Goal: Information Seeking & Learning: Understand process/instructions

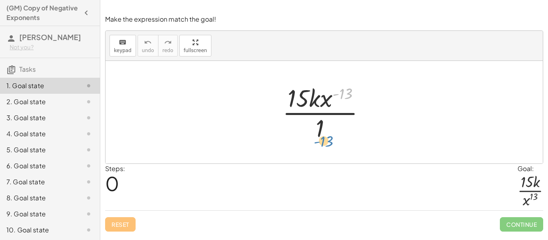
drag, startPoint x: 345, startPoint y: 93, endPoint x: 325, endPoint y: 134, distance: 46.6
click at [325, 134] on div at bounding box center [326, 112] width 97 height 62
click at [322, 129] on div at bounding box center [326, 112] width 97 height 62
drag, startPoint x: 321, startPoint y: 126, endPoint x: 317, endPoint y: 93, distance: 32.3
click at [317, 93] on div at bounding box center [326, 112] width 97 height 62
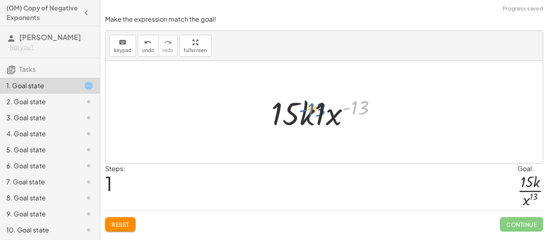
click at [361, 110] on div at bounding box center [327, 112] width 120 height 41
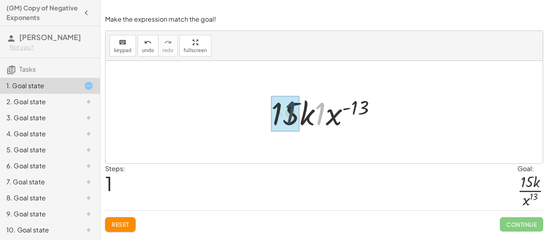
drag, startPoint x: 325, startPoint y: 110, endPoint x: 290, endPoint y: 108, distance: 34.1
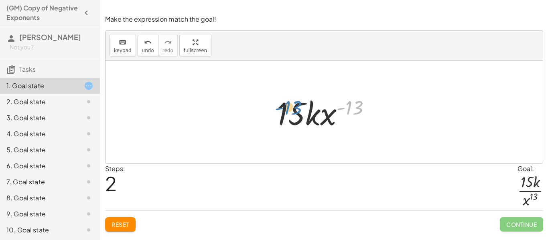
drag, startPoint x: 354, startPoint y: 106, endPoint x: 292, endPoint y: 108, distance: 61.8
click at [292, 108] on div at bounding box center [327, 112] width 108 height 41
drag, startPoint x: 294, startPoint y: 112, endPoint x: 358, endPoint y: 102, distance: 64.5
click at [358, 102] on div at bounding box center [327, 112] width 108 height 41
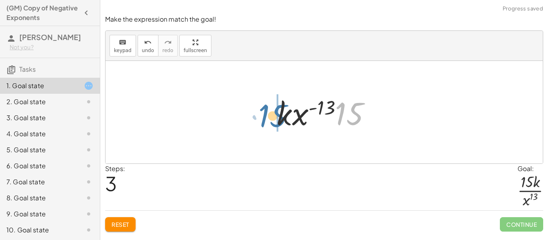
drag, startPoint x: 354, startPoint y: 110, endPoint x: 277, endPoint y: 112, distance: 76.6
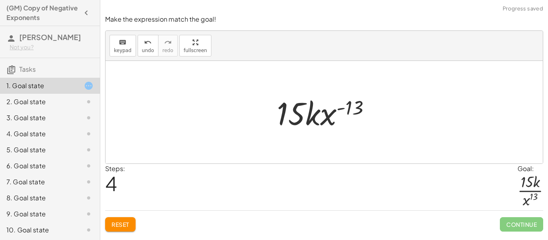
click at [128, 225] on span "Reset" at bounding box center [121, 224] width 18 height 7
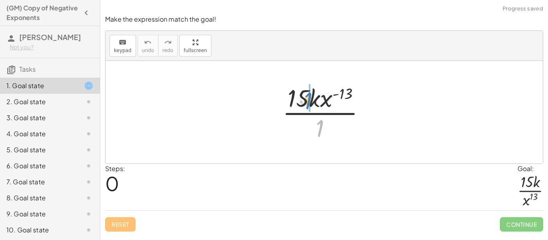
drag, startPoint x: 321, startPoint y: 124, endPoint x: 309, endPoint y: 96, distance: 29.7
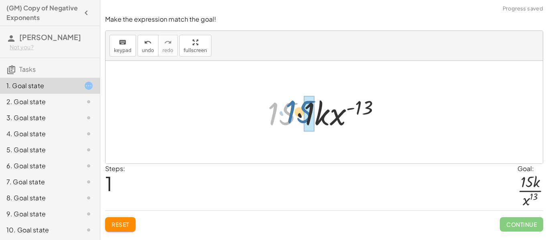
drag, startPoint x: 284, startPoint y: 116, endPoint x: 302, endPoint y: 114, distance: 18.6
click at [302, 114] on div at bounding box center [327, 112] width 127 height 41
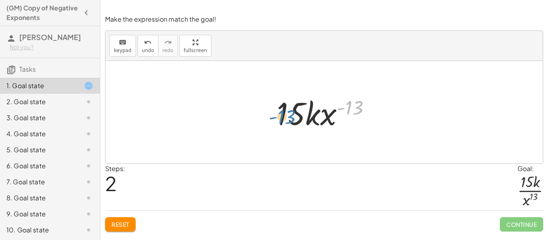
drag, startPoint x: 343, startPoint y: 110, endPoint x: 275, endPoint y: 119, distance: 68.4
click at [275, 119] on div at bounding box center [327, 112] width 108 height 41
drag, startPoint x: 311, startPoint y: 116, endPoint x: 341, endPoint y: 116, distance: 30.1
click at [341, 116] on div at bounding box center [327, 112] width 108 height 41
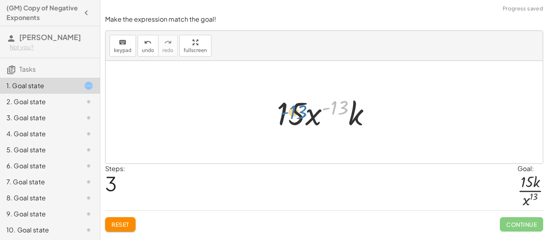
drag, startPoint x: 336, startPoint y: 110, endPoint x: 295, endPoint y: 114, distance: 41.6
click at [295, 114] on div at bounding box center [327, 112] width 108 height 41
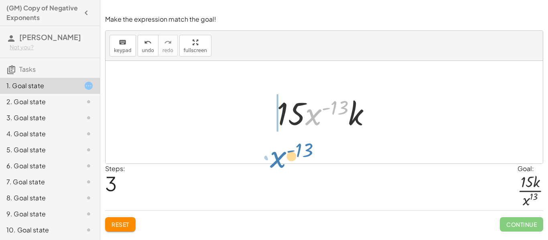
drag, startPoint x: 315, startPoint y: 120, endPoint x: 280, endPoint y: 162, distance: 55.3
click at [280, 162] on div "· 15 · k · x ( - 13 ) · 1 · 15 · 1 · k · x ( - 13 ) · 15 · k · x ( - 13 ) · x (…" at bounding box center [324, 112] width 437 height 103
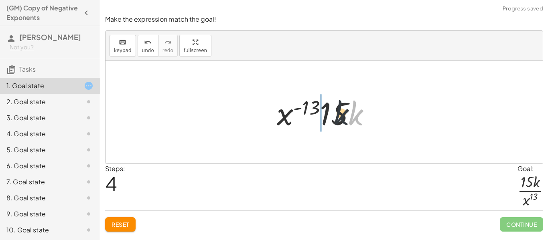
drag, startPoint x: 361, startPoint y: 113, endPoint x: 331, endPoint y: 112, distance: 29.7
click at [331, 112] on div at bounding box center [327, 112] width 108 height 41
click at [112, 226] on span "Reset" at bounding box center [121, 224] width 18 height 7
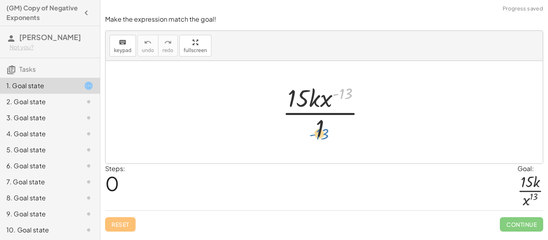
drag, startPoint x: 341, startPoint y: 95, endPoint x: 317, endPoint y: 132, distance: 45.0
click at [317, 132] on div at bounding box center [326, 112] width 97 height 62
drag, startPoint x: 321, startPoint y: 131, endPoint x: 308, endPoint y: 108, distance: 26.2
click at [308, 108] on div at bounding box center [326, 112] width 97 height 62
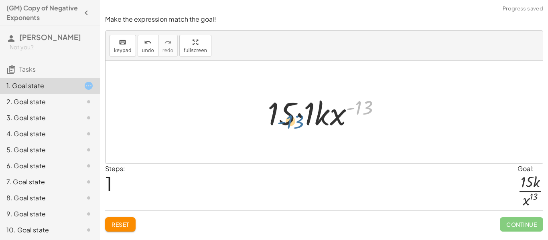
drag, startPoint x: 361, startPoint y: 105, endPoint x: 288, endPoint y: 114, distance: 73.2
click at [288, 114] on div at bounding box center [327, 112] width 127 height 41
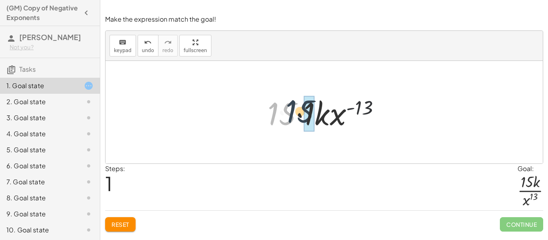
drag, startPoint x: 288, startPoint y: 114, endPoint x: 308, endPoint y: 112, distance: 19.8
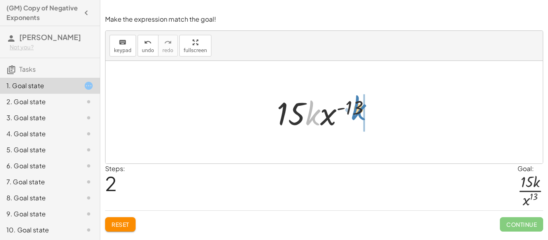
drag, startPoint x: 312, startPoint y: 114, endPoint x: 357, endPoint y: 108, distance: 45.6
click at [357, 108] on div at bounding box center [327, 112] width 108 height 41
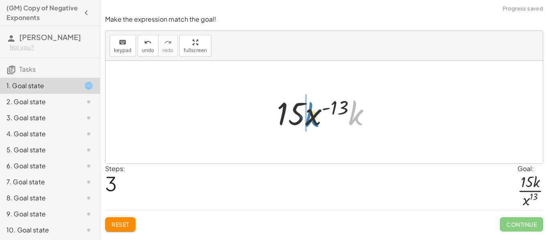
drag, startPoint x: 353, startPoint y: 114, endPoint x: 309, endPoint y: 116, distance: 44.2
click at [309, 116] on div at bounding box center [327, 112] width 108 height 41
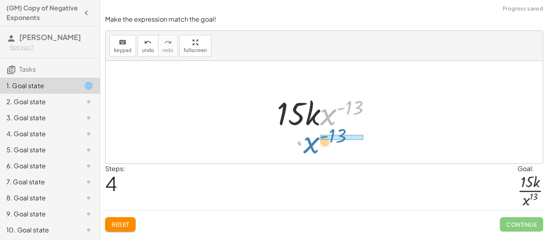
drag, startPoint x: 327, startPoint y: 118, endPoint x: 310, endPoint y: 146, distance: 32.7
click at [310, 146] on div "· 15 · k · x ( - 13 ) · 1 · 15 · 1 · k · x ( - 13 ) · 15 · k · x ( - 13 ) · 15 …" at bounding box center [324, 112] width 437 height 103
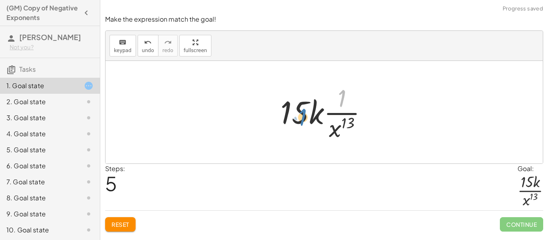
drag, startPoint x: 343, startPoint y: 95, endPoint x: 302, endPoint y: 112, distance: 44.2
click at [302, 112] on div at bounding box center [326, 112] width 101 height 62
drag, startPoint x: 341, startPoint y: 100, endPoint x: 335, endPoint y: 134, distance: 34.5
click at [335, 134] on div at bounding box center [326, 112] width 101 height 62
drag, startPoint x: 341, startPoint y: 98, endPoint x: 295, endPoint y: 110, distance: 47.8
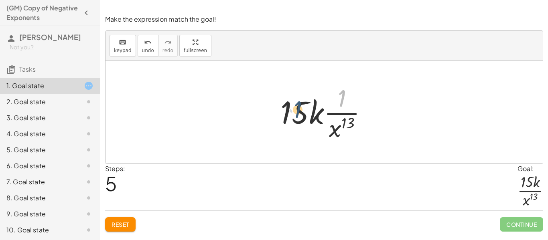
click at [295, 110] on div at bounding box center [326, 112] width 101 height 62
drag, startPoint x: 298, startPoint y: 110, endPoint x: 341, endPoint y: 98, distance: 45.0
click at [341, 98] on div at bounding box center [326, 112] width 101 height 62
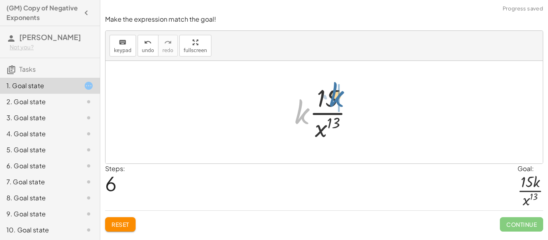
drag, startPoint x: 302, startPoint y: 115, endPoint x: 340, endPoint y: 99, distance: 41.5
click at [340, 99] on div at bounding box center [326, 112] width 73 height 62
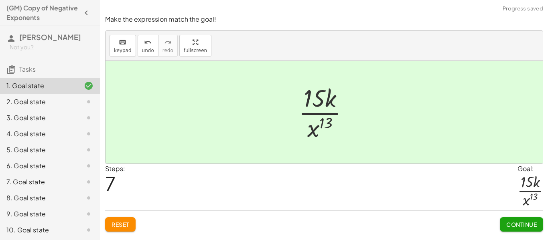
click at [513, 219] on button "Continue" at bounding box center [521, 224] width 43 height 14
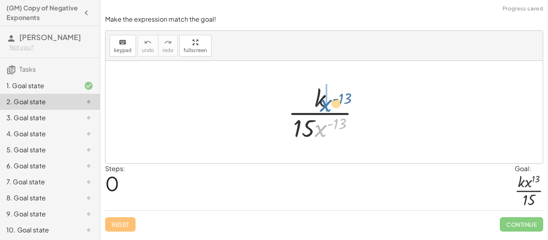
drag, startPoint x: 324, startPoint y: 130, endPoint x: 329, endPoint y: 102, distance: 28.2
click at [329, 102] on div at bounding box center [327, 112] width 86 height 62
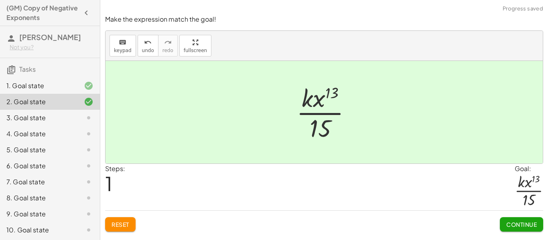
click at [508, 227] on span "Continue" at bounding box center [521, 224] width 30 height 7
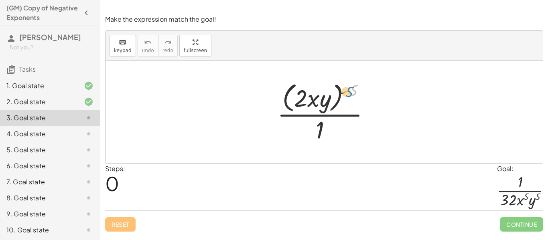
drag, startPoint x: 353, startPoint y: 91, endPoint x: 347, endPoint y: 93, distance: 5.6
click at [347, 93] on div at bounding box center [327, 111] width 108 height 65
drag, startPoint x: 351, startPoint y: 91, endPoint x: 300, endPoint y: 99, distance: 51.3
click at [300, 99] on div at bounding box center [327, 111] width 108 height 65
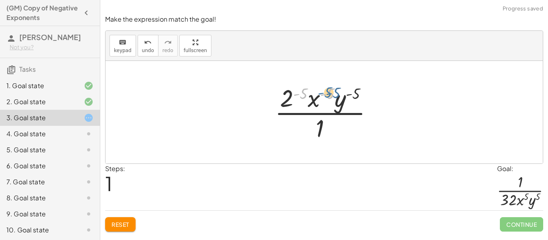
drag, startPoint x: 305, startPoint y: 94, endPoint x: 333, endPoint y: 92, distance: 27.7
click at [333, 92] on div at bounding box center [327, 112] width 113 height 62
drag, startPoint x: 331, startPoint y: 93, endPoint x: 305, endPoint y: 91, distance: 25.7
click at [305, 91] on div at bounding box center [327, 112] width 113 height 62
drag, startPoint x: 303, startPoint y: 96, endPoint x: 373, endPoint y: 93, distance: 69.9
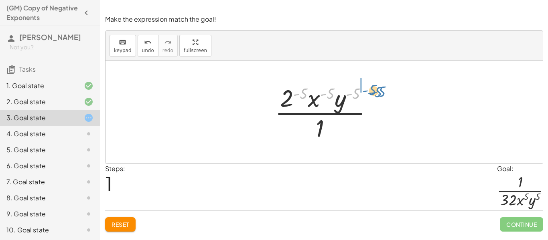
click at [373, 93] on div at bounding box center [327, 112] width 113 height 62
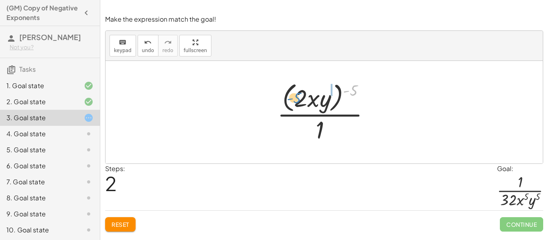
drag, startPoint x: 357, startPoint y: 91, endPoint x: 306, endPoint y: 99, distance: 52.4
click at [306, 99] on div at bounding box center [327, 111] width 108 height 65
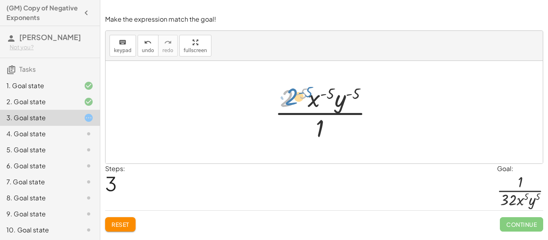
drag, startPoint x: 291, startPoint y: 97, endPoint x: 296, endPoint y: 95, distance: 5.2
click at [296, 95] on div at bounding box center [327, 112] width 113 height 62
drag, startPoint x: 301, startPoint y: 94, endPoint x: 289, endPoint y: 97, distance: 11.9
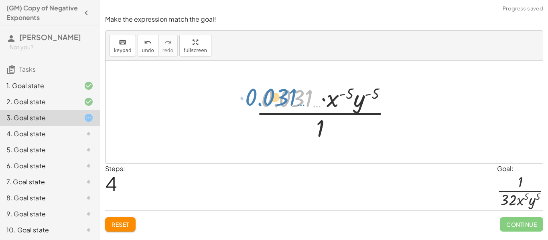
drag, startPoint x: 309, startPoint y: 101, endPoint x: 293, endPoint y: 101, distance: 15.7
click at [293, 101] on div at bounding box center [327, 112] width 150 height 62
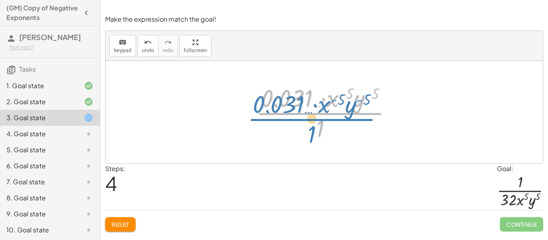
drag, startPoint x: 317, startPoint y: 107, endPoint x: 308, endPoint y: 113, distance: 10.4
click at [308, 113] on div at bounding box center [327, 112] width 150 height 62
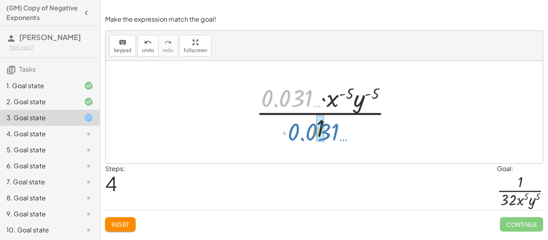
drag, startPoint x: 303, startPoint y: 100, endPoint x: 326, endPoint y: 133, distance: 40.4
click at [326, 133] on div at bounding box center [327, 112] width 150 height 62
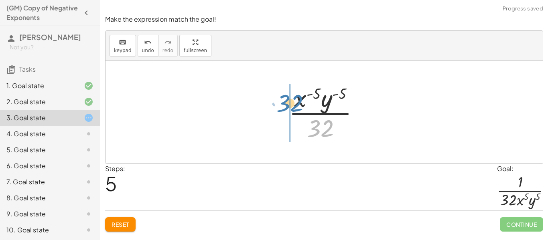
drag, startPoint x: 326, startPoint y: 133, endPoint x: 295, endPoint y: 108, distance: 39.6
click at [295, 108] on div at bounding box center [327, 112] width 85 height 62
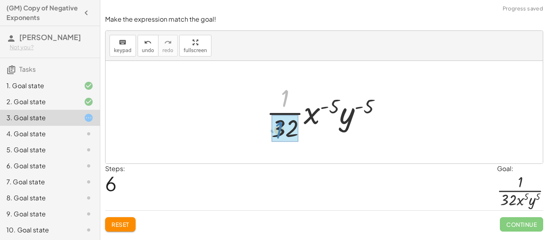
drag, startPoint x: 286, startPoint y: 101, endPoint x: 278, endPoint y: 134, distance: 33.8
drag, startPoint x: 282, startPoint y: 102, endPoint x: 300, endPoint y: 118, distance: 24.7
click at [300, 118] on div at bounding box center [326, 112] width 129 height 62
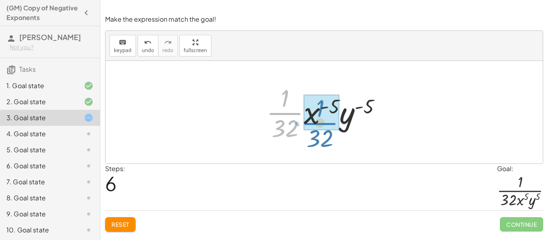
drag, startPoint x: 281, startPoint y: 114, endPoint x: 315, endPoint y: 124, distance: 35.9
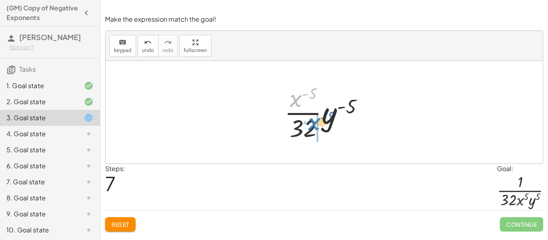
drag, startPoint x: 296, startPoint y: 102, endPoint x: 313, endPoint y: 127, distance: 29.9
click at [313, 127] on div at bounding box center [327, 112] width 94 height 62
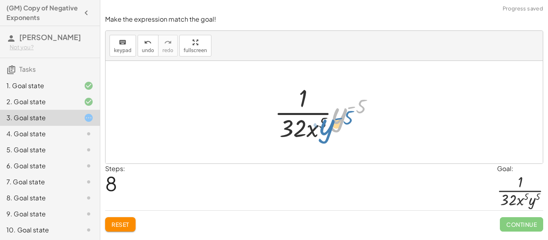
drag, startPoint x: 341, startPoint y: 117, endPoint x: 328, endPoint y: 129, distance: 17.3
click at [328, 129] on div at bounding box center [327, 112] width 114 height 62
drag, startPoint x: 339, startPoint y: 121, endPoint x: 331, endPoint y: 139, distance: 19.6
click at [331, 139] on div at bounding box center [327, 112] width 114 height 62
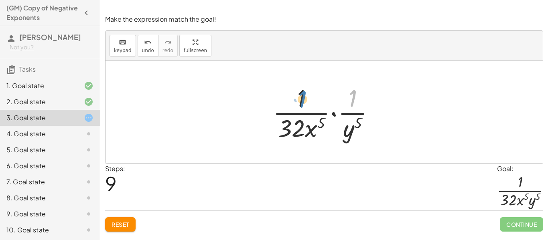
drag, startPoint x: 349, startPoint y: 101, endPoint x: 299, endPoint y: 101, distance: 50.1
click at [299, 101] on div at bounding box center [327, 112] width 117 height 62
drag, startPoint x: 348, startPoint y: 129, endPoint x: 319, endPoint y: 128, distance: 28.9
click at [319, 128] on div at bounding box center [327, 112] width 117 height 62
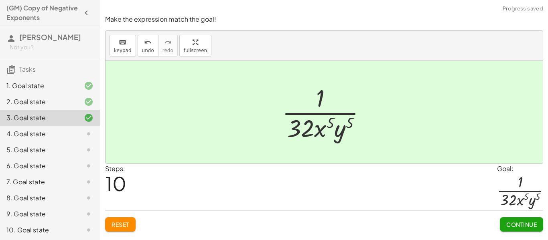
click at [509, 219] on button "Continue" at bounding box center [521, 224] width 43 height 14
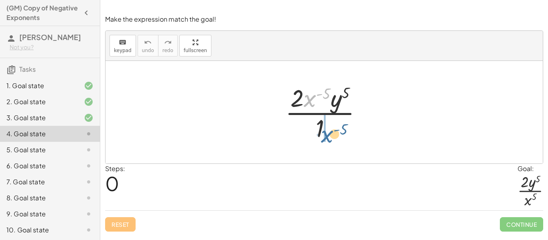
drag, startPoint x: 311, startPoint y: 101, endPoint x: 329, endPoint y: 136, distance: 39.7
click at [329, 136] on div at bounding box center [326, 112] width 91 height 62
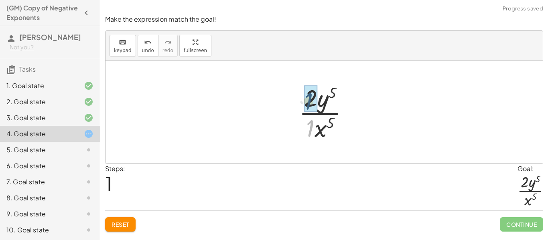
drag, startPoint x: 310, startPoint y: 128, endPoint x: 308, endPoint y: 101, distance: 27.7
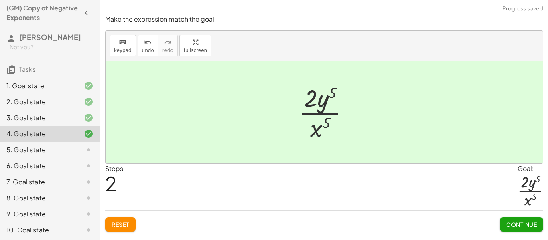
click at [511, 228] on span "Continue" at bounding box center [521, 224] width 30 height 7
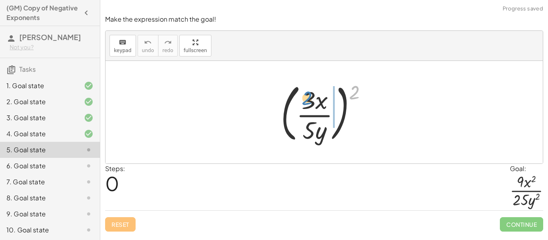
drag, startPoint x: 351, startPoint y: 90, endPoint x: 304, endPoint y: 97, distance: 47.9
click at [304, 97] on div at bounding box center [327, 112] width 101 height 67
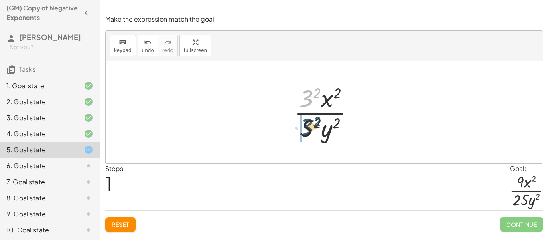
drag, startPoint x: 306, startPoint y: 98, endPoint x: 306, endPoint y: 129, distance: 30.9
click at [306, 129] on div at bounding box center [327, 112] width 75 height 62
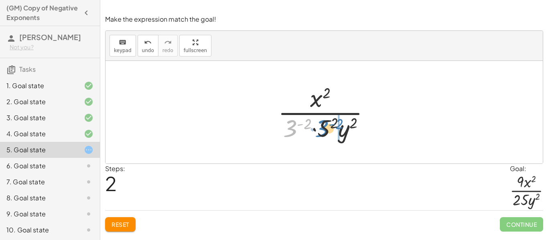
drag, startPoint x: 295, startPoint y: 128, endPoint x: 327, endPoint y: 129, distance: 31.7
click at [327, 129] on div at bounding box center [327, 112] width 107 height 62
drag, startPoint x: 300, startPoint y: 122, endPoint x: 336, endPoint y: 126, distance: 35.9
click at [336, 126] on div at bounding box center [327, 112] width 107 height 62
drag, startPoint x: 317, startPoint y: 128, endPoint x: 292, endPoint y: 130, distance: 25.0
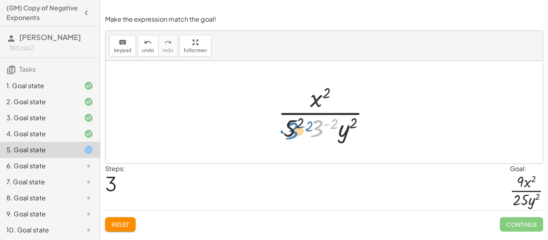
click at [292, 130] on div at bounding box center [327, 112] width 107 height 62
drag, startPoint x: 293, startPoint y: 132, endPoint x: 320, endPoint y: 129, distance: 27.5
click at [320, 129] on div at bounding box center [327, 112] width 107 height 62
drag, startPoint x: 319, startPoint y: 123, endPoint x: 309, endPoint y: 96, distance: 28.9
click at [309, 96] on div at bounding box center [327, 112] width 107 height 62
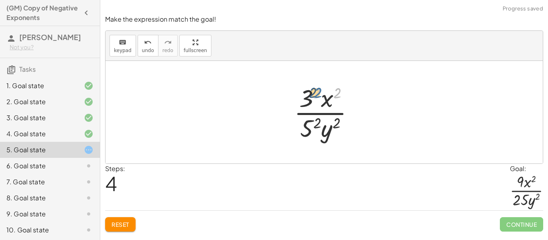
drag, startPoint x: 338, startPoint y: 94, endPoint x: 319, endPoint y: 93, distance: 19.7
click at [319, 93] on div at bounding box center [327, 112] width 75 height 62
drag, startPoint x: 319, startPoint y: 124, endPoint x: 339, endPoint y: 124, distance: 20.1
click at [339, 124] on div at bounding box center [327, 112] width 75 height 62
click at [308, 101] on div at bounding box center [327, 112] width 75 height 62
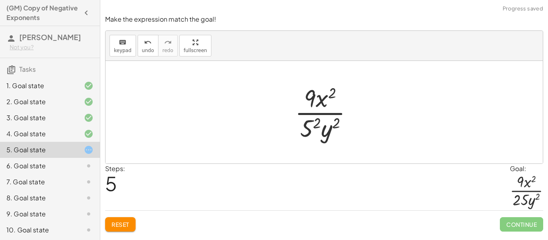
click at [308, 129] on div at bounding box center [327, 112] width 73 height 62
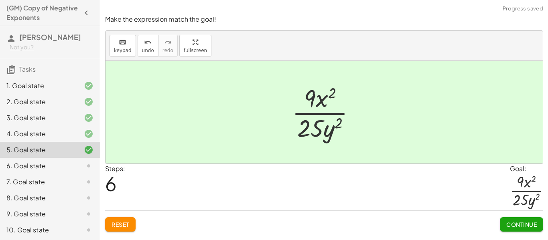
click at [502, 223] on button "Continue" at bounding box center [521, 224] width 43 height 14
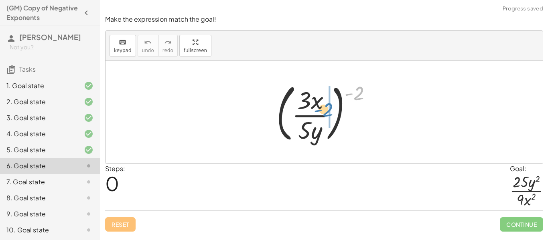
drag, startPoint x: 358, startPoint y: 93, endPoint x: 327, endPoint y: 110, distance: 35.0
click at [327, 110] on div at bounding box center [327, 112] width 110 height 67
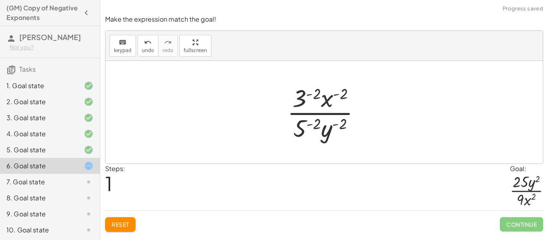
click at [303, 100] on div at bounding box center [327, 112] width 88 height 62
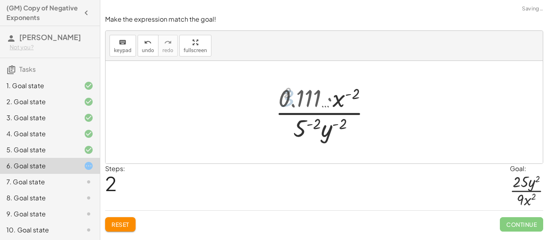
click at [303, 125] on div at bounding box center [327, 112] width 116 height 62
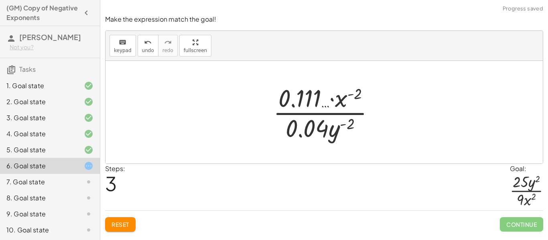
click at [119, 225] on span "Reset" at bounding box center [121, 224] width 18 height 7
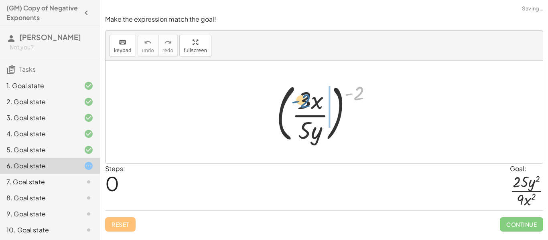
drag, startPoint x: 362, startPoint y: 88, endPoint x: 307, endPoint y: 96, distance: 55.1
click at [307, 96] on div at bounding box center [327, 112] width 110 height 67
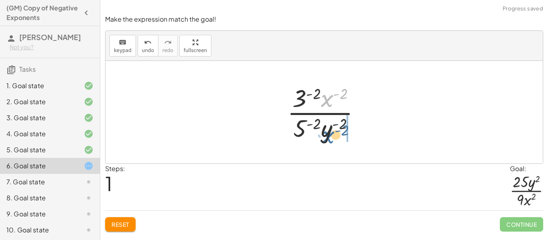
drag, startPoint x: 328, startPoint y: 102, endPoint x: 329, endPoint y: 140, distance: 38.1
click at [329, 140] on div at bounding box center [327, 112] width 88 height 62
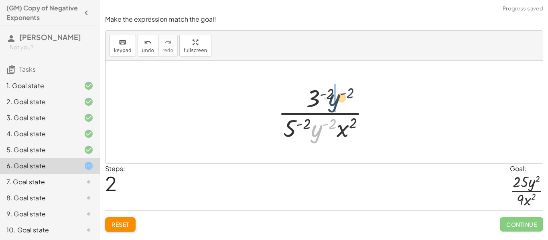
drag, startPoint x: 315, startPoint y: 134, endPoint x: 333, endPoint y: 103, distance: 36.1
click at [333, 103] on div at bounding box center [327, 112] width 106 height 62
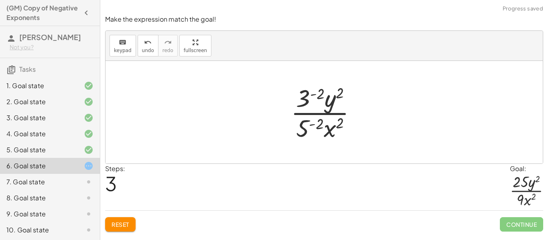
click at [306, 129] on div at bounding box center [327, 112] width 80 height 62
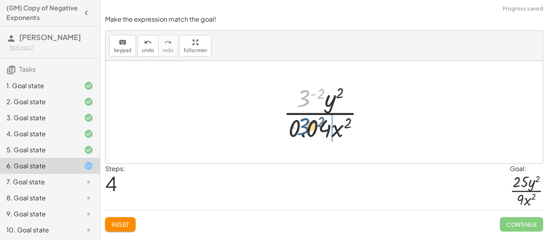
drag, startPoint x: 302, startPoint y: 99, endPoint x: 301, endPoint y: 130, distance: 30.5
click at [301, 130] on div at bounding box center [327, 112] width 96 height 62
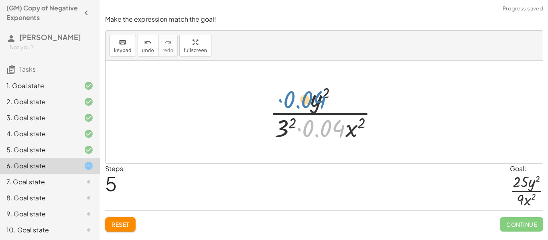
drag, startPoint x: 315, startPoint y: 130, endPoint x: 300, endPoint y: 102, distance: 31.4
click at [300, 102] on div at bounding box center [327, 112] width 123 height 62
click at [289, 122] on div at bounding box center [327, 112] width 123 height 62
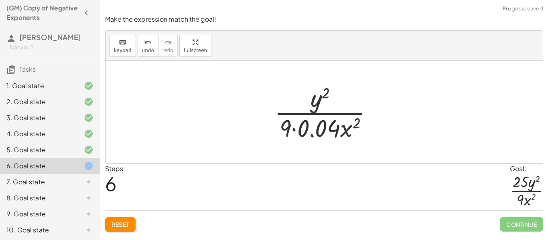
click at [313, 133] on div at bounding box center [326, 112] width 113 height 62
click at [313, 133] on div at bounding box center [326, 112] width 97 height 62
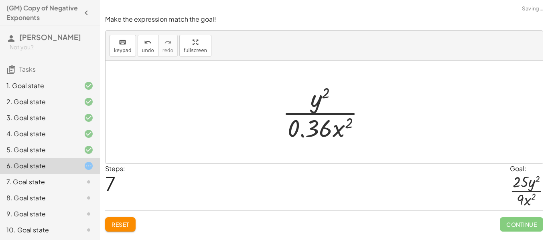
click at [313, 132] on div at bounding box center [326, 112] width 97 height 62
click at [139, 37] on button "undo undo" at bounding box center [148, 46] width 21 height 22
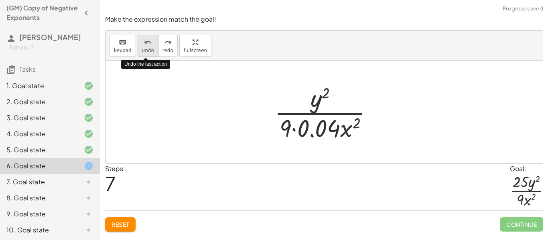
click at [139, 37] on button "undo undo" at bounding box center [148, 46] width 21 height 22
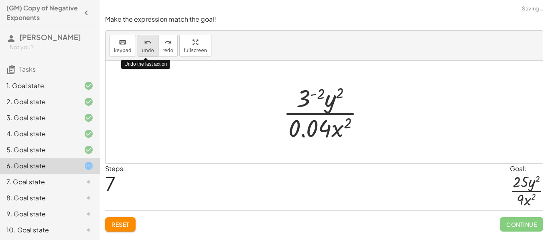
click at [139, 37] on button "undo undo" at bounding box center [148, 46] width 21 height 22
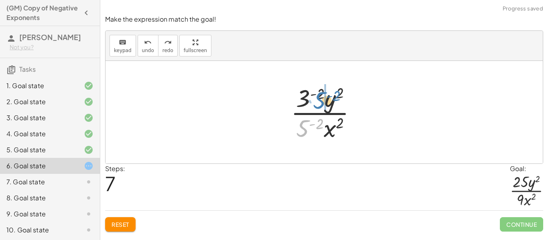
drag, startPoint x: 305, startPoint y: 124, endPoint x: 323, endPoint y: 96, distance: 33.2
click at [323, 96] on div at bounding box center [327, 112] width 80 height 62
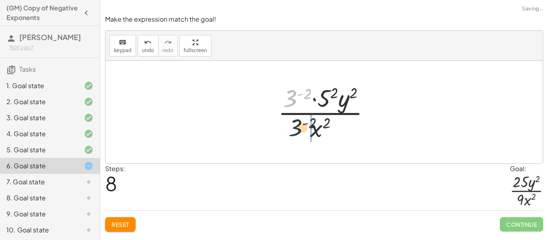
drag, startPoint x: 290, startPoint y: 96, endPoint x: 297, endPoint y: 130, distance: 34.9
click at [297, 130] on div at bounding box center [327, 112] width 107 height 62
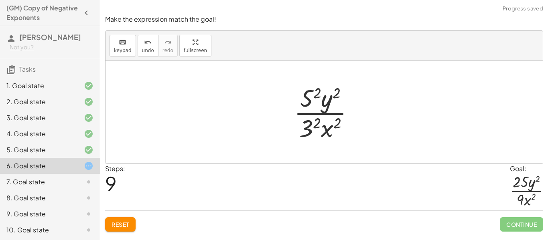
click at [308, 131] on div at bounding box center [327, 112] width 75 height 62
click at [308, 131] on div at bounding box center [327, 112] width 73 height 62
click at [305, 107] on div at bounding box center [327, 112] width 73 height 62
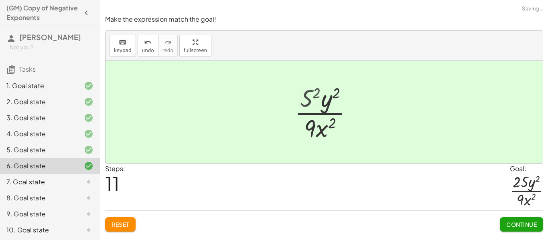
click at [305, 107] on div at bounding box center [327, 112] width 78 height 62
click at [527, 226] on span "Continue" at bounding box center [521, 224] width 30 height 7
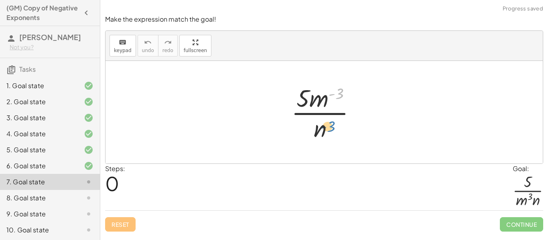
drag, startPoint x: 333, startPoint y: 95, endPoint x: 324, endPoint y: 126, distance: 32.9
click at [324, 126] on div at bounding box center [326, 112] width 79 height 62
drag, startPoint x: 314, startPoint y: 104, endPoint x: 328, endPoint y: 136, distance: 35.2
click at [328, 136] on div at bounding box center [326, 112] width 79 height 62
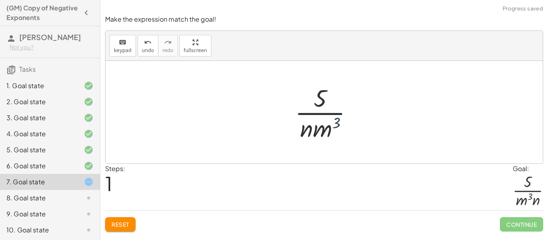
click at [331, 124] on div at bounding box center [327, 112] width 73 height 62
drag, startPoint x: 324, startPoint y: 130, endPoint x: 301, endPoint y: 130, distance: 22.9
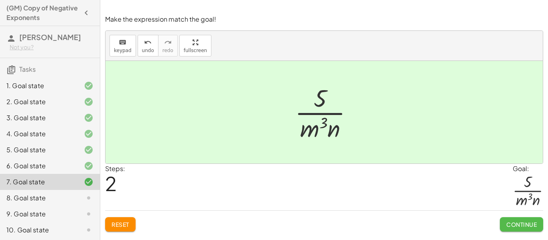
click at [519, 227] on span "Continue" at bounding box center [521, 224] width 30 height 7
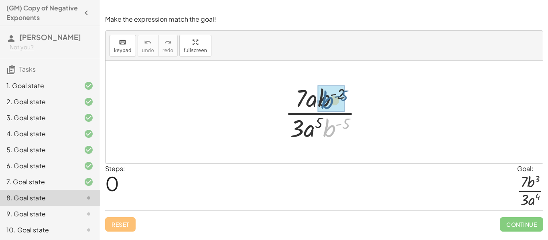
drag, startPoint x: 333, startPoint y: 130, endPoint x: 331, endPoint y: 102, distance: 27.8
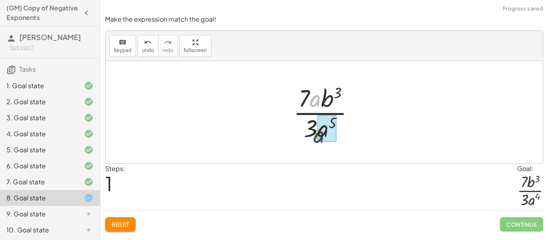
drag, startPoint x: 315, startPoint y: 99, endPoint x: 321, endPoint y: 138, distance: 39.8
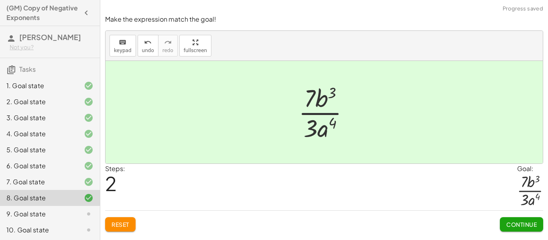
click at [509, 227] on span "Continue" at bounding box center [521, 224] width 30 height 7
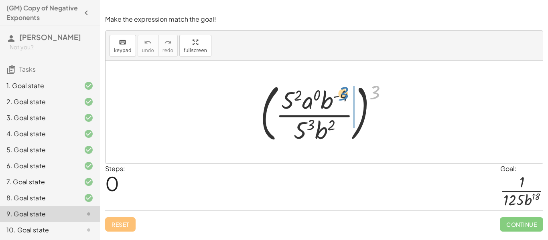
drag, startPoint x: 377, startPoint y: 92, endPoint x: 345, endPoint y: 94, distance: 31.3
click at [345, 94] on div at bounding box center [327, 112] width 142 height 67
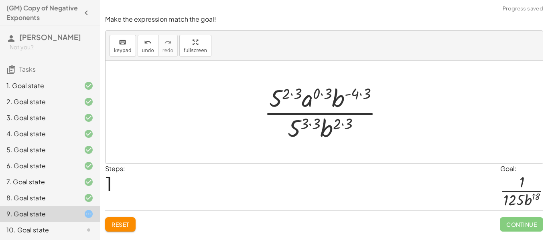
click at [298, 128] on div at bounding box center [327, 112] width 134 height 62
click at [336, 134] on div at bounding box center [327, 112] width 134 height 62
click at [295, 132] on div at bounding box center [327, 112] width 134 height 62
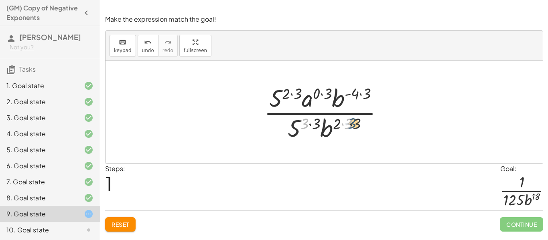
drag, startPoint x: 308, startPoint y: 126, endPoint x: 356, endPoint y: 125, distance: 48.1
click at [356, 125] on div at bounding box center [327, 112] width 134 height 62
drag, startPoint x: 308, startPoint y: 123, endPoint x: 316, endPoint y: 124, distance: 8.0
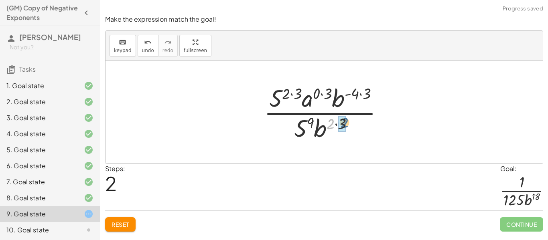
drag, startPoint x: 329, startPoint y: 125, endPoint x: 343, endPoint y: 124, distance: 14.1
drag, startPoint x: 319, startPoint y: 122, endPoint x: 340, endPoint y: 125, distance: 21.9
click at [340, 125] on div at bounding box center [327, 112] width 134 height 62
click at [324, 95] on div at bounding box center [327, 112] width 134 height 62
click at [324, 95] on div at bounding box center [327, 112] width 122 height 62
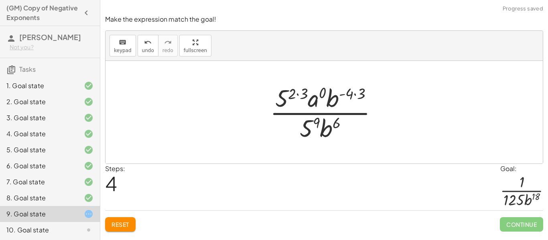
click at [300, 91] on div at bounding box center [327, 112] width 122 height 62
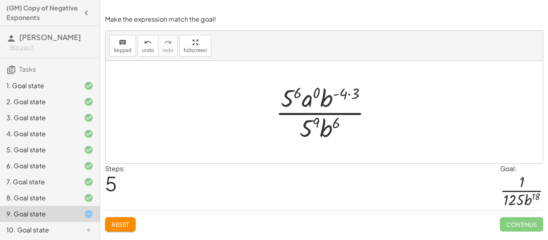
click at [345, 96] on div at bounding box center [327, 112] width 111 height 62
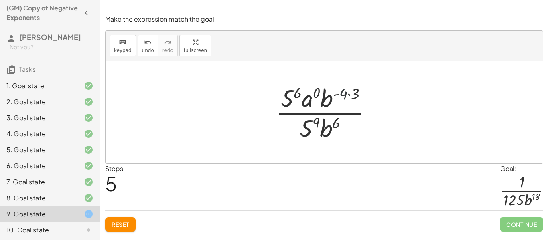
click at [345, 96] on div at bounding box center [327, 112] width 111 height 62
click at [61, 116] on div "3. Goal state" at bounding box center [38, 118] width 65 height 10
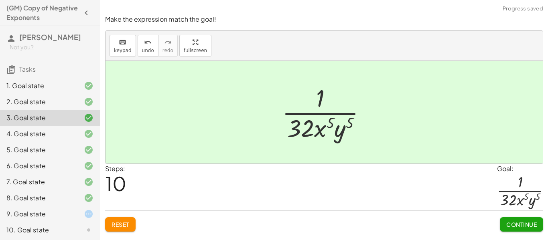
click at [506, 221] on span "Continue" at bounding box center [521, 224] width 30 height 7
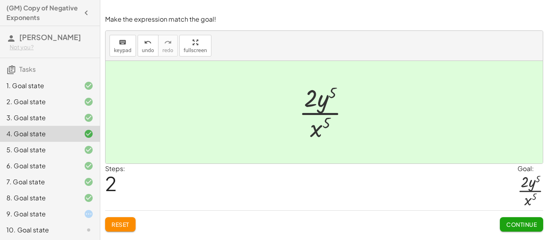
click at [43, 114] on div "3. Goal state" at bounding box center [38, 118] width 65 height 10
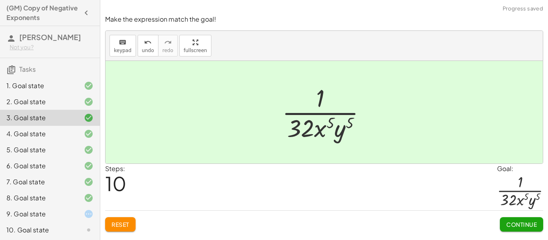
click at [120, 184] on span "10" at bounding box center [115, 183] width 21 height 24
click at [142, 54] on button "undo undo" at bounding box center [148, 46] width 21 height 22
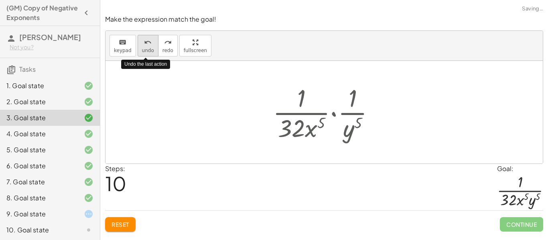
click at [142, 54] on button "undo undo" at bounding box center [148, 46] width 21 height 22
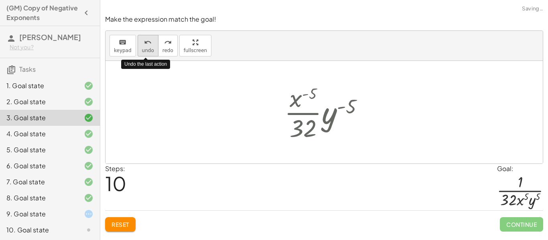
click at [142, 54] on button "undo undo" at bounding box center [148, 46] width 21 height 22
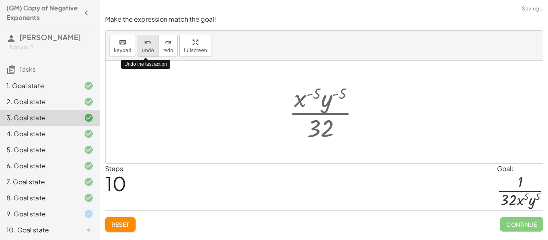
click at [142, 54] on button "undo undo" at bounding box center [148, 46] width 21 height 22
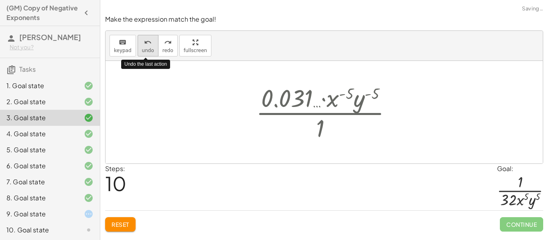
click at [142, 54] on button "undo undo" at bounding box center [148, 46] width 21 height 22
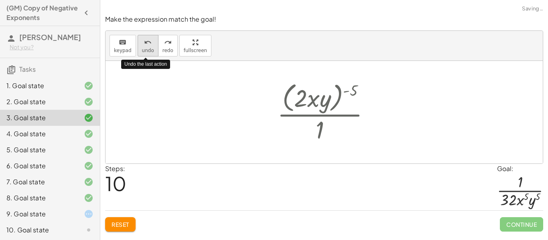
click at [142, 54] on button "undo undo" at bounding box center [148, 46] width 21 height 22
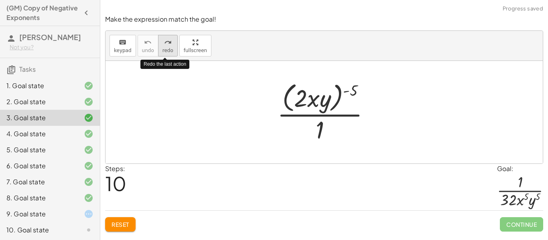
click at [167, 51] on span "redo" at bounding box center [167, 51] width 11 height 6
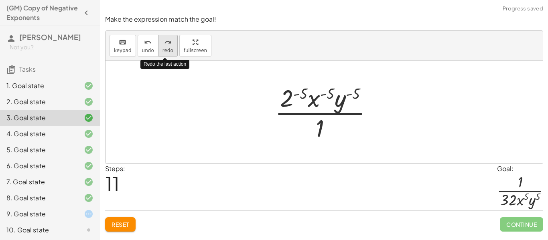
click at [166, 51] on span "redo" at bounding box center [167, 51] width 11 height 6
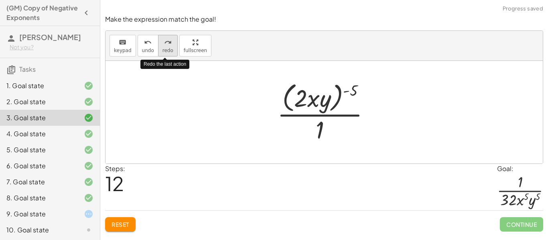
click at [166, 51] on span "redo" at bounding box center [167, 51] width 11 height 6
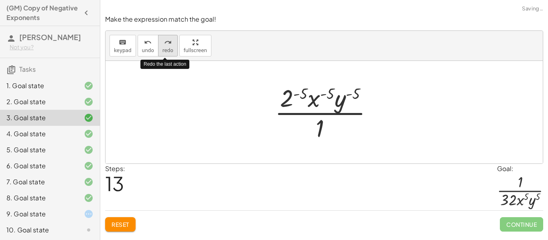
click at [166, 51] on span "redo" at bounding box center [167, 51] width 11 height 6
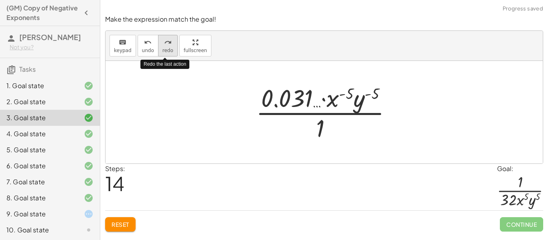
click at [166, 51] on span "redo" at bounding box center [167, 51] width 11 height 6
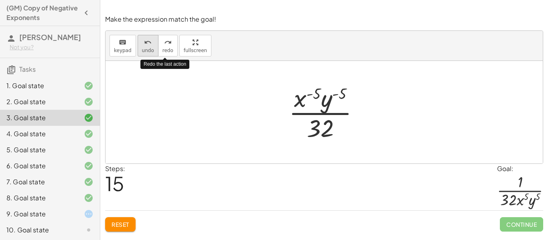
click at [151, 49] on span "undo" at bounding box center [148, 51] width 12 height 6
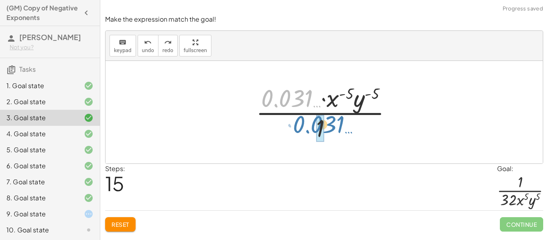
drag, startPoint x: 293, startPoint y: 97, endPoint x: 325, endPoint y: 123, distance: 40.7
click at [325, 123] on div at bounding box center [327, 112] width 150 height 62
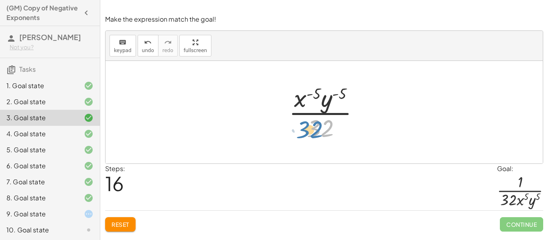
drag, startPoint x: 321, startPoint y: 122, endPoint x: 308, endPoint y: 122, distance: 13.7
click at [308, 122] on div at bounding box center [327, 112] width 85 height 62
drag, startPoint x: 302, startPoint y: 106, endPoint x: 341, endPoint y: 131, distance: 46.7
click at [341, 131] on div at bounding box center [327, 112] width 85 height 62
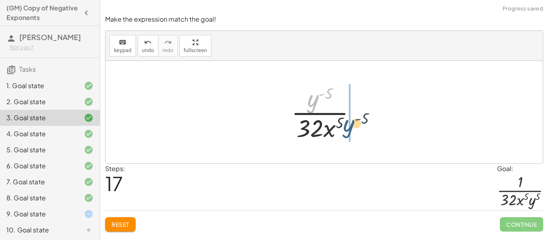
drag, startPoint x: 316, startPoint y: 102, endPoint x: 351, endPoint y: 128, distance: 43.9
click at [351, 128] on div at bounding box center [326, 112] width 79 height 62
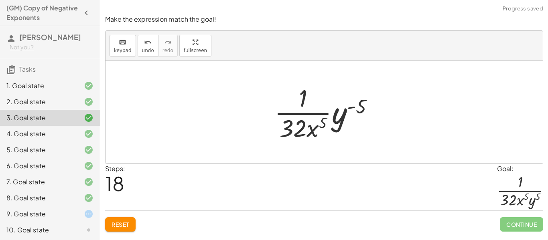
click at [345, 118] on div at bounding box center [327, 112] width 114 height 62
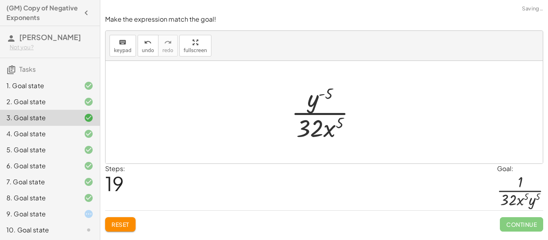
click at [314, 100] on div at bounding box center [326, 112] width 79 height 62
drag, startPoint x: 327, startPoint y: 95, endPoint x: 341, endPoint y: 125, distance: 33.2
click at [341, 125] on div at bounding box center [326, 112] width 79 height 62
click at [333, 128] on div at bounding box center [326, 112] width 79 height 62
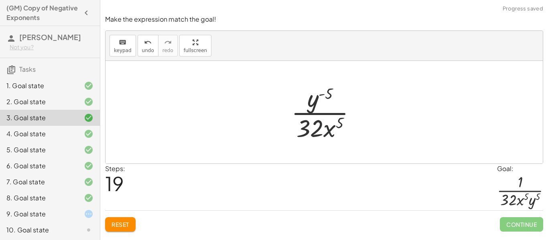
click at [333, 128] on div at bounding box center [326, 112] width 79 height 62
drag, startPoint x: 333, startPoint y: 128, endPoint x: 300, endPoint y: 100, distance: 43.2
click at [300, 100] on div at bounding box center [326, 112] width 79 height 62
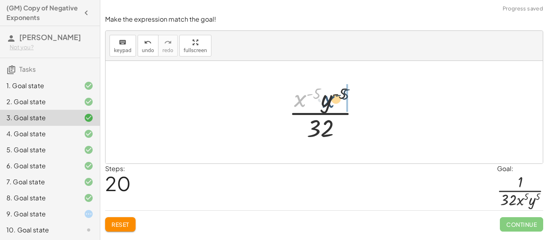
drag, startPoint x: 303, startPoint y: 101, endPoint x: 331, endPoint y: 102, distance: 28.5
click at [331, 102] on div at bounding box center [327, 112] width 85 height 62
click at [114, 218] on button "Reset" at bounding box center [120, 224] width 30 height 14
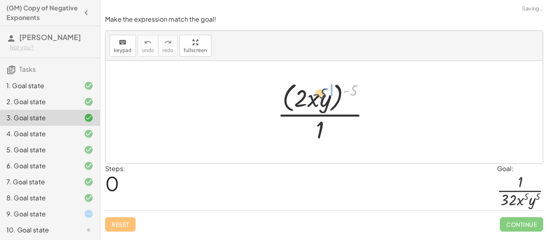
drag, startPoint x: 350, startPoint y: 92, endPoint x: 319, endPoint y: 96, distance: 30.7
click at [319, 96] on div at bounding box center [327, 111] width 108 height 65
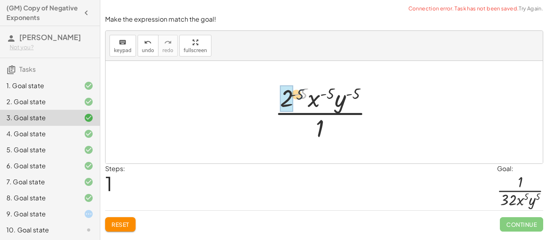
drag, startPoint x: 304, startPoint y: 93, endPoint x: 291, endPoint y: 96, distance: 12.8
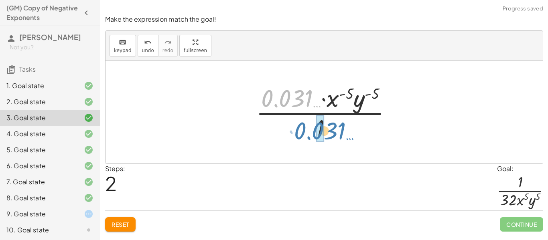
drag, startPoint x: 282, startPoint y: 98, endPoint x: 312, endPoint y: 128, distance: 42.8
click at [312, 128] on div at bounding box center [327, 112] width 150 height 62
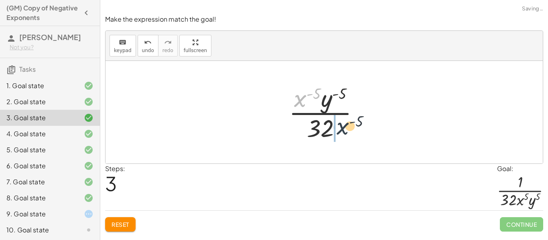
drag, startPoint x: 301, startPoint y: 103, endPoint x: 344, endPoint y: 132, distance: 52.5
click at [344, 132] on div at bounding box center [327, 112] width 85 height 62
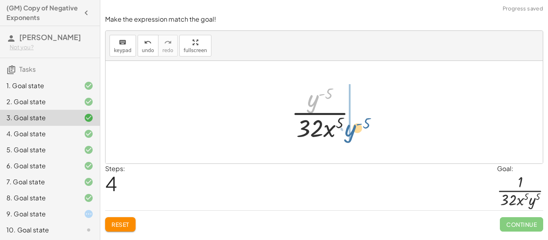
drag, startPoint x: 310, startPoint y: 102, endPoint x: 348, endPoint y: 132, distance: 48.6
click at [348, 132] on div at bounding box center [326, 112] width 79 height 62
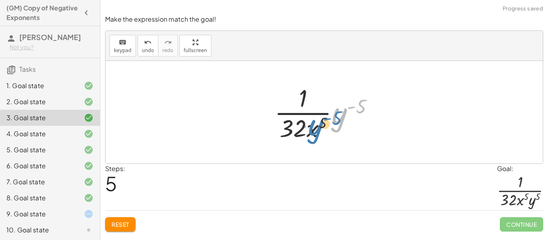
drag, startPoint x: 337, startPoint y: 118, endPoint x: 312, endPoint y: 129, distance: 27.7
click at [312, 129] on div at bounding box center [327, 112] width 114 height 62
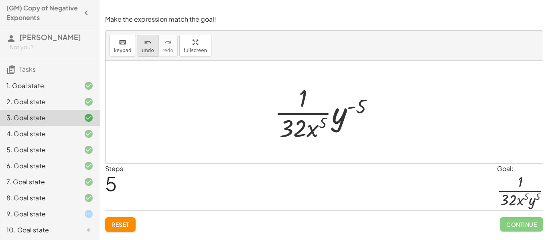
click at [144, 38] on icon "undo" at bounding box center [148, 43] width 8 height 10
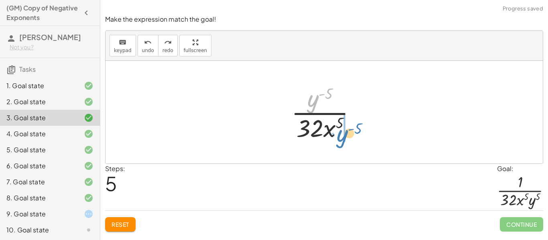
drag, startPoint x: 310, startPoint y: 105, endPoint x: 339, endPoint y: 138, distance: 44.3
click at [339, 138] on div at bounding box center [326, 112] width 79 height 62
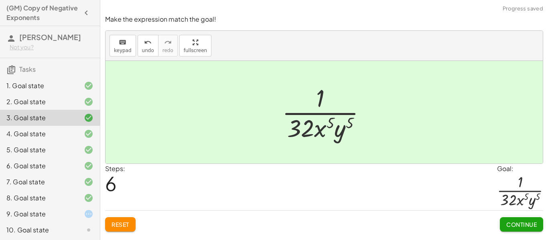
click at [506, 219] on button "Continue" at bounding box center [521, 224] width 43 height 14
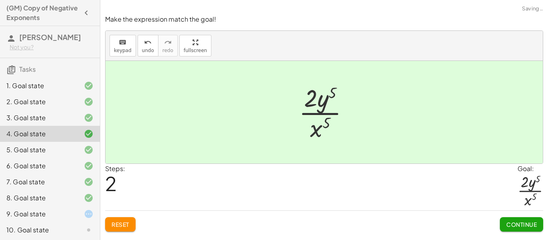
click at [71, 210] on div at bounding box center [82, 214] width 22 height 10
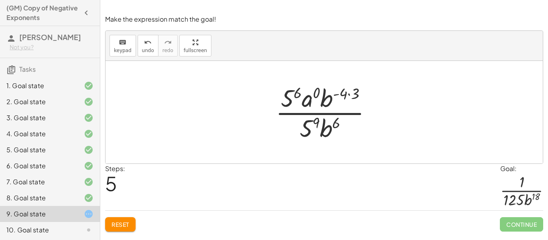
click at [316, 124] on div at bounding box center [327, 112] width 111 height 62
click at [316, 124] on div at bounding box center [326, 112] width 145 height 62
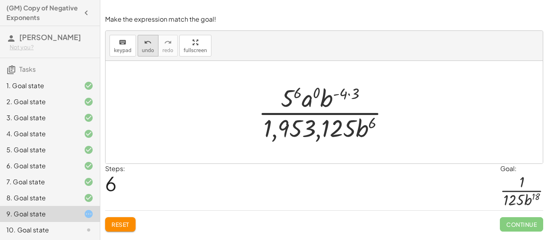
click at [148, 45] on icon "undo" at bounding box center [148, 43] width 8 height 10
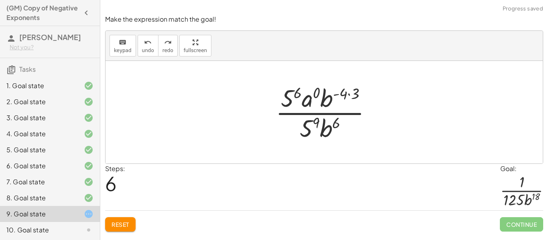
click at [298, 91] on div at bounding box center [327, 112] width 111 height 62
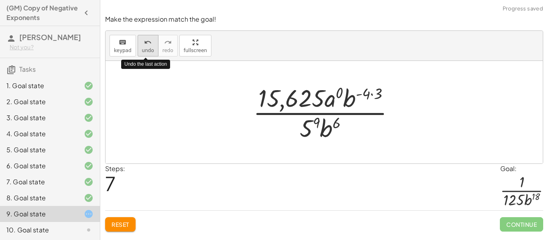
click at [146, 49] on span "undo" at bounding box center [148, 51] width 12 height 6
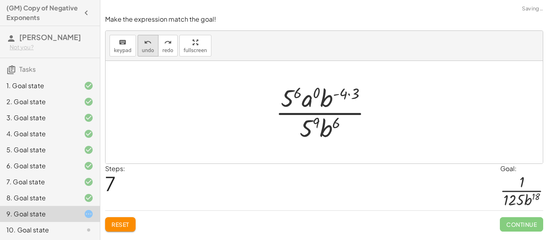
click at [140, 53] on button "undo undo" at bounding box center [148, 46] width 21 height 22
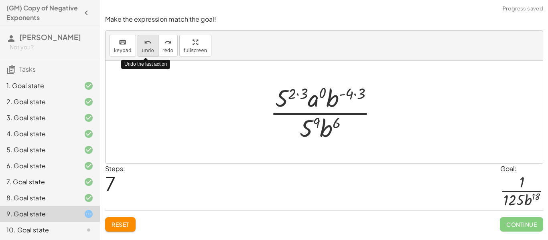
click at [140, 53] on button "undo undo" at bounding box center [148, 46] width 21 height 22
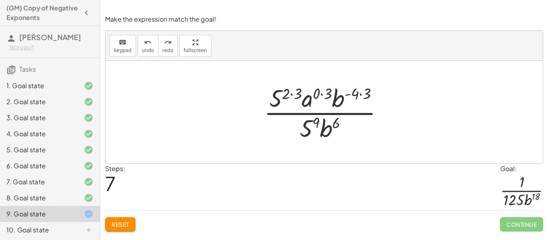
click at [290, 96] on div at bounding box center [327, 112] width 134 height 62
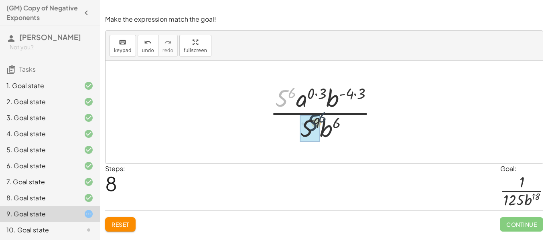
drag, startPoint x: 279, startPoint y: 102, endPoint x: 309, endPoint y: 127, distance: 39.0
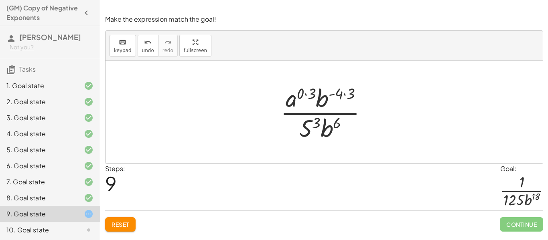
click at [310, 97] on div at bounding box center [326, 112] width 101 height 62
click at [310, 97] on div at bounding box center [327, 112] width 90 height 62
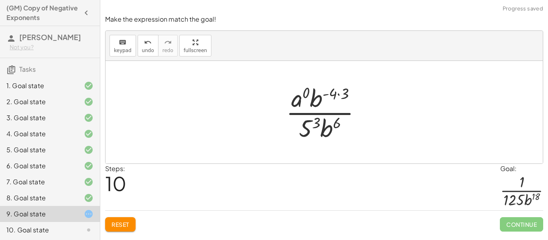
click at [339, 96] on div at bounding box center [327, 112] width 90 height 62
drag, startPoint x: 339, startPoint y: 96, endPoint x: 327, endPoint y: 103, distance: 14.5
click at [327, 103] on div at bounding box center [327, 112] width 83 height 62
click at [313, 89] on div at bounding box center [327, 112] width 83 height 62
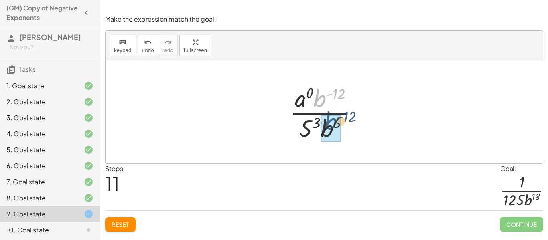
drag, startPoint x: 318, startPoint y: 100, endPoint x: 329, endPoint y: 126, distance: 27.9
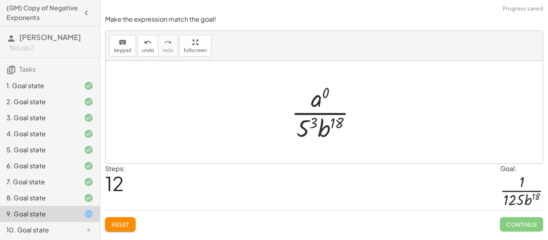
click at [316, 126] on div at bounding box center [327, 112] width 80 height 62
click at [316, 126] on div at bounding box center [326, 112] width 93 height 62
click at [317, 101] on div at bounding box center [326, 112] width 93 height 62
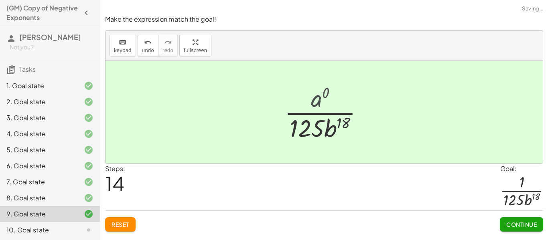
click at [317, 101] on div at bounding box center [326, 112] width 93 height 62
click at [527, 227] on span "Continue" at bounding box center [521, 224] width 30 height 7
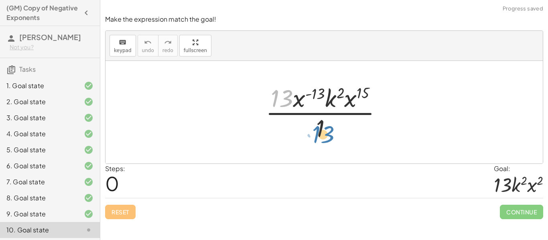
drag, startPoint x: 286, startPoint y: 95, endPoint x: 323, endPoint y: 125, distance: 47.9
click at [323, 125] on div at bounding box center [327, 112] width 131 height 62
drag, startPoint x: 321, startPoint y: 126, endPoint x: 283, endPoint y: 102, distance: 44.9
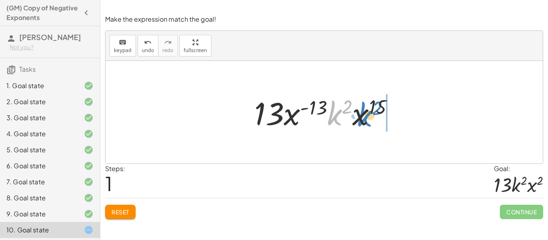
drag, startPoint x: 329, startPoint y: 116, endPoint x: 359, endPoint y: 118, distance: 30.1
click at [359, 118] on div at bounding box center [327, 112] width 154 height 41
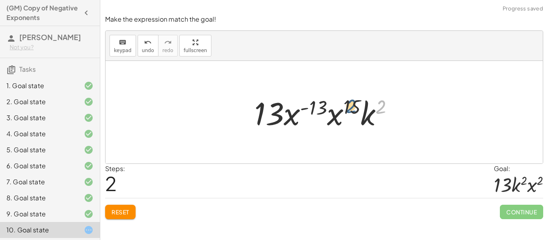
drag, startPoint x: 381, startPoint y: 108, endPoint x: 352, endPoint y: 107, distance: 29.7
click at [352, 107] on div at bounding box center [327, 112] width 154 height 41
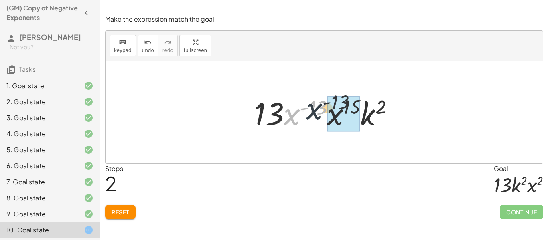
drag, startPoint x: 297, startPoint y: 120, endPoint x: 332, endPoint y: 113, distance: 35.6
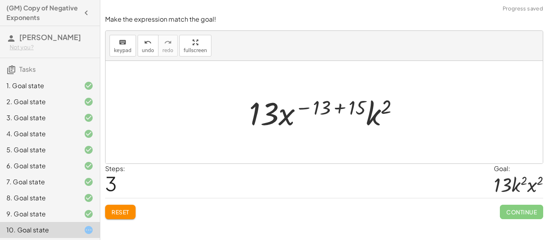
click at [325, 108] on div at bounding box center [327, 112] width 164 height 41
click at [361, 109] on div at bounding box center [327, 112] width 164 height 41
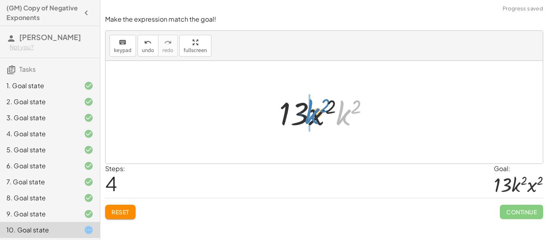
drag, startPoint x: 339, startPoint y: 117, endPoint x: 308, endPoint y: 116, distance: 31.3
click at [308, 116] on div at bounding box center [327, 112] width 104 height 41
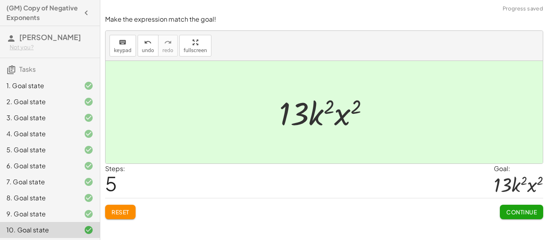
click at [502, 207] on button "Continue" at bounding box center [521, 212] width 43 height 14
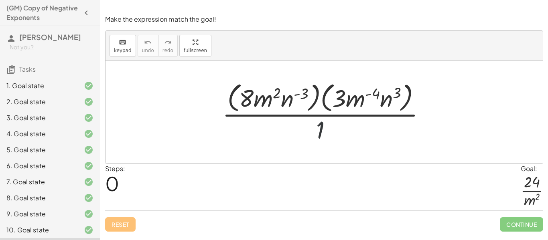
click at [322, 128] on div at bounding box center [327, 111] width 218 height 65
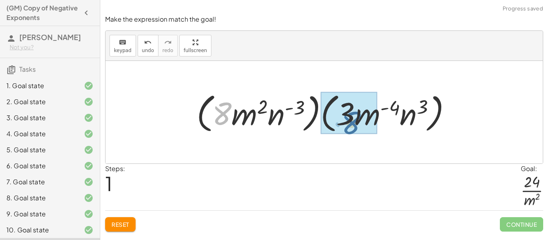
drag, startPoint x: 221, startPoint y: 112, endPoint x: 351, endPoint y: 121, distance: 130.3
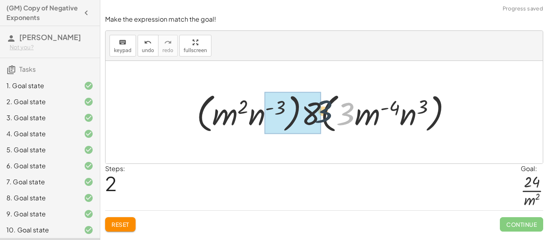
drag, startPoint x: 351, startPoint y: 121, endPoint x: 323, endPoint y: 118, distance: 28.7
click at [323, 118] on div at bounding box center [327, 112] width 269 height 46
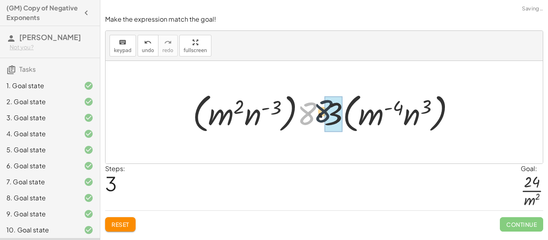
drag, startPoint x: 306, startPoint y: 116, endPoint x: 325, endPoint y: 114, distance: 19.3
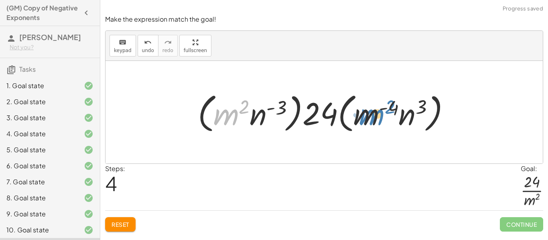
drag, startPoint x: 232, startPoint y: 116, endPoint x: 379, endPoint y: 114, distance: 146.4
click at [379, 114] on div at bounding box center [327, 112] width 267 height 46
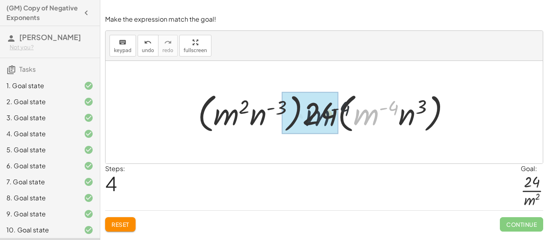
drag, startPoint x: 374, startPoint y: 115, endPoint x: 323, endPoint y: 116, distance: 51.8
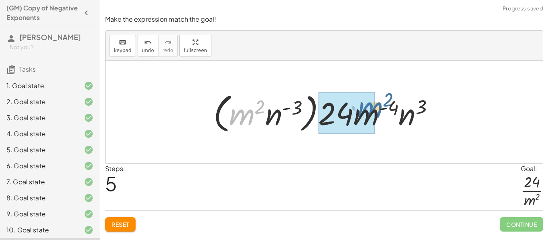
drag, startPoint x: 248, startPoint y: 116, endPoint x: 375, endPoint y: 111, distance: 127.7
click at [375, 111] on div at bounding box center [326, 112] width 235 height 46
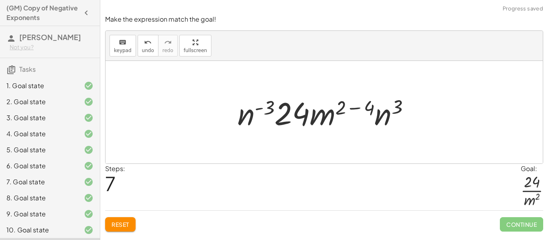
click at [256, 116] on div at bounding box center [326, 112] width 187 height 41
click at [390, 115] on div at bounding box center [326, 112] width 187 height 41
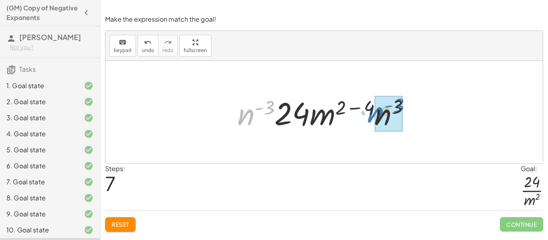
drag, startPoint x: 245, startPoint y: 120, endPoint x: 375, endPoint y: 118, distance: 130.0
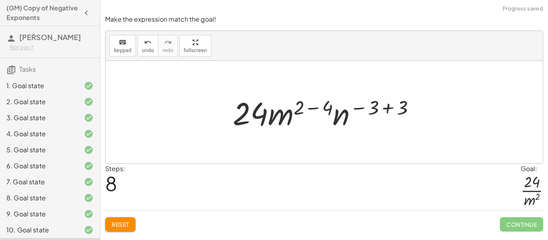
click at [319, 107] on div at bounding box center [327, 112] width 197 height 41
click at [319, 107] on div at bounding box center [326, 112] width 177 height 41
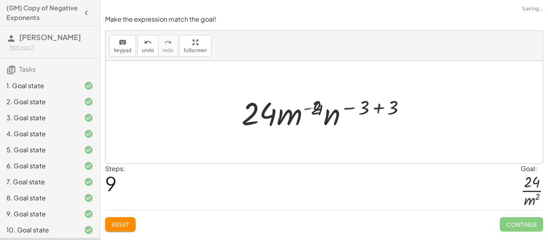
click at [380, 105] on div at bounding box center [326, 112] width 177 height 41
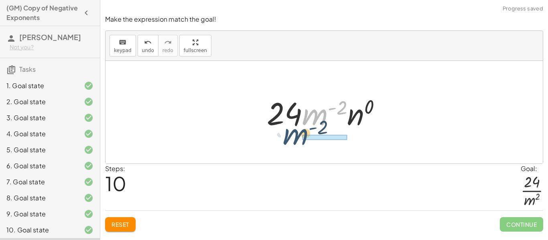
drag, startPoint x: 323, startPoint y: 117, endPoint x: 311, endPoint y: 137, distance: 23.2
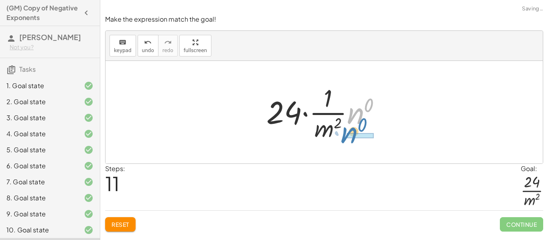
drag, startPoint x: 357, startPoint y: 117, endPoint x: 352, endPoint y: 138, distance: 21.9
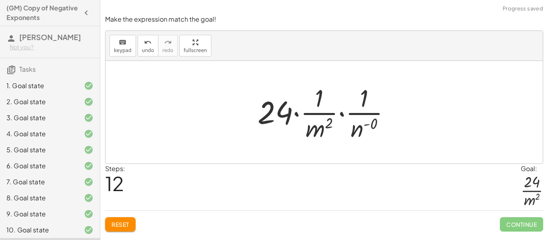
click at [317, 107] on div at bounding box center [327, 112] width 147 height 62
click at [324, 110] on div at bounding box center [327, 112] width 147 height 62
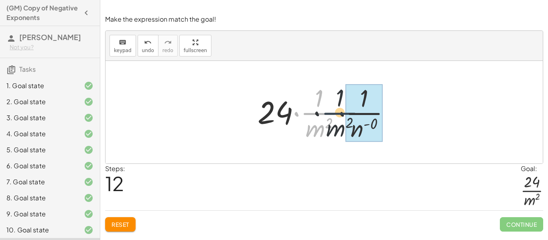
drag, startPoint x: 324, startPoint y: 110, endPoint x: 359, endPoint y: 112, distance: 35.7
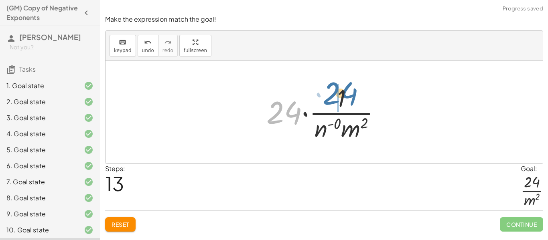
drag, startPoint x: 276, startPoint y: 118, endPoint x: 333, endPoint y: 99, distance: 59.6
click at [333, 99] on div at bounding box center [326, 112] width 129 height 62
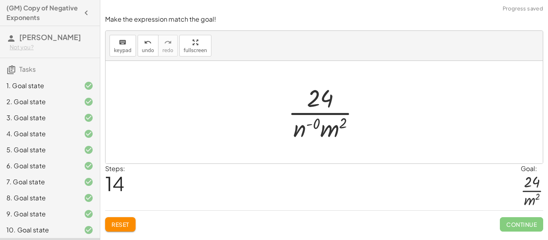
click at [319, 123] on div at bounding box center [327, 112] width 86 height 62
click at [319, 123] on div at bounding box center [327, 112] width 94 height 62
click at [306, 131] on div at bounding box center [327, 112] width 94 height 62
click at [306, 131] on div at bounding box center [327, 112] width 80 height 62
click at [305, 132] on div at bounding box center [327, 112] width 80 height 62
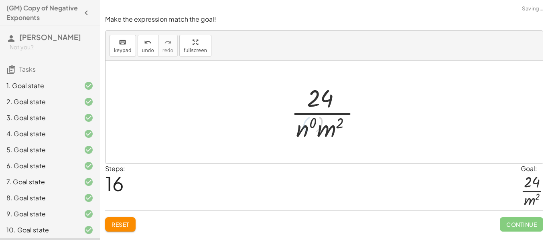
click at [305, 132] on div at bounding box center [327, 112] width 80 height 62
click at [305, 132] on div at bounding box center [327, 112] width 68 height 62
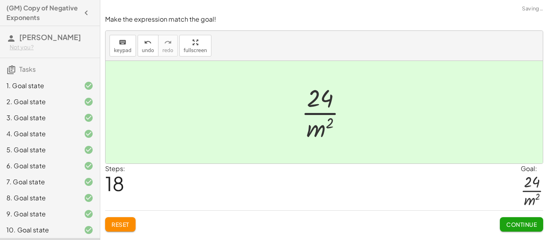
click at [517, 225] on span "Continue" at bounding box center [521, 224] width 30 height 7
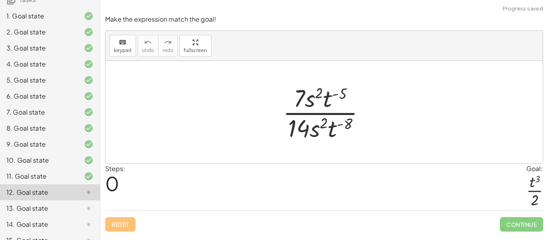
scroll to position [97, 0]
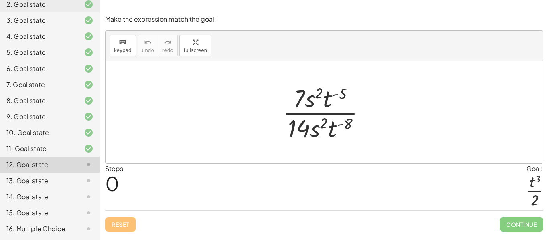
click at [339, 95] on div at bounding box center [327, 112] width 97 height 62
drag, startPoint x: 315, startPoint y: 130, endPoint x: 343, endPoint y: 127, distance: 28.2
click at [343, 127] on div at bounding box center [327, 112] width 97 height 62
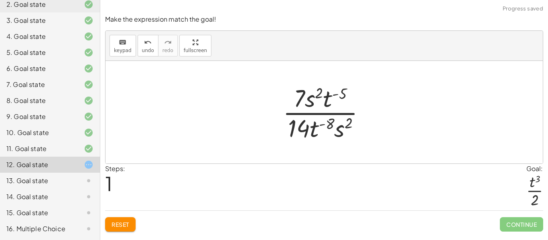
click at [330, 124] on div at bounding box center [327, 112] width 97 height 62
drag, startPoint x: 314, startPoint y: 132, endPoint x: 333, endPoint y: 99, distance: 37.9
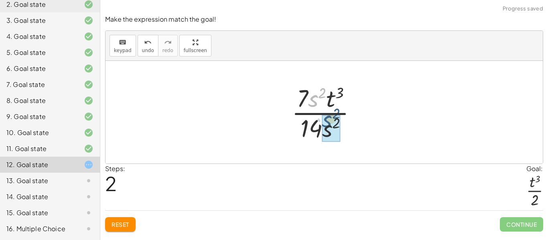
drag, startPoint x: 317, startPoint y: 101, endPoint x: 332, endPoint y: 126, distance: 28.6
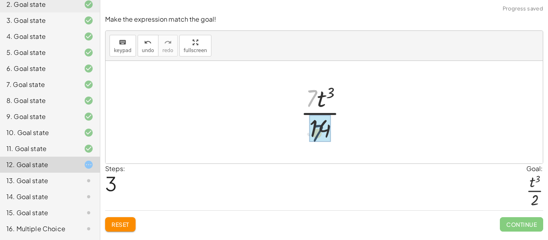
drag, startPoint x: 313, startPoint y: 101, endPoint x: 319, endPoint y: 137, distance: 36.1
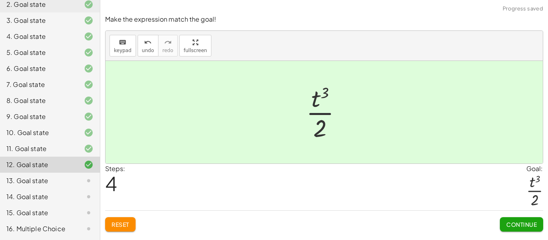
click at [515, 223] on span "Continue" at bounding box center [521, 224] width 30 height 7
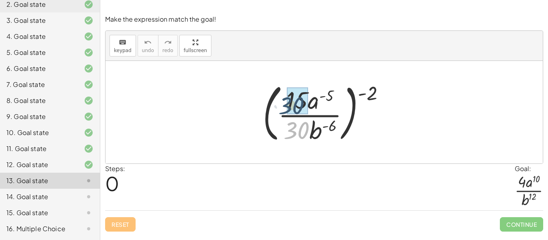
drag, startPoint x: 302, startPoint y: 127, endPoint x: 297, endPoint y: 101, distance: 26.2
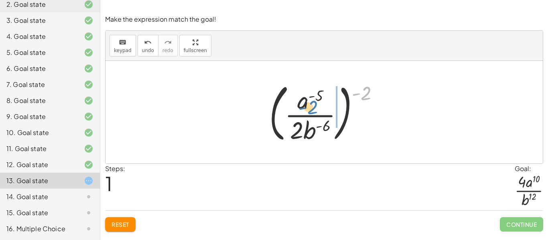
drag, startPoint x: 360, startPoint y: 91, endPoint x: 308, endPoint y: 106, distance: 54.1
click at [308, 106] on div at bounding box center [327, 112] width 124 height 67
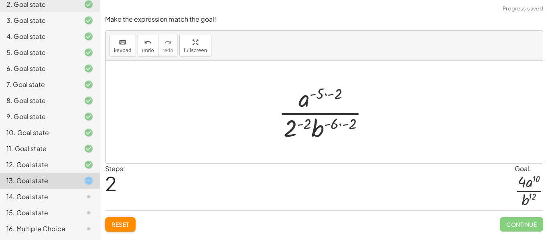
click at [300, 125] on div at bounding box center [327, 112] width 106 height 62
click at [300, 125] on div at bounding box center [327, 112] width 122 height 62
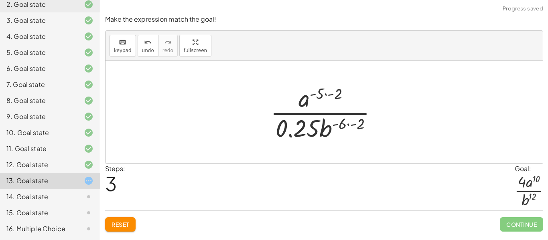
click at [320, 96] on div at bounding box center [327, 112] width 122 height 62
click at [341, 123] on div at bounding box center [327, 112] width 122 height 62
click at [343, 128] on div at bounding box center [327, 112] width 122 height 62
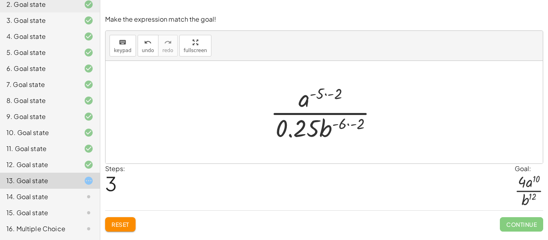
click at [343, 128] on div at bounding box center [327, 112] width 122 height 62
click at [345, 126] on div at bounding box center [327, 112] width 122 height 62
click at [319, 127] on div at bounding box center [327, 112] width 122 height 62
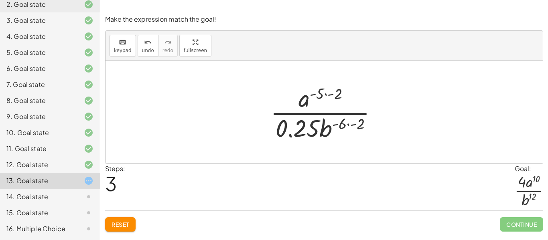
click at [319, 127] on div at bounding box center [327, 112] width 122 height 62
click at [318, 101] on div at bounding box center [327, 112] width 122 height 62
click at [318, 95] on div at bounding box center [327, 112] width 122 height 62
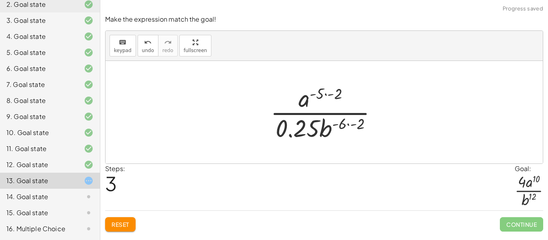
click at [129, 227] on span "Reset" at bounding box center [121, 224] width 18 height 7
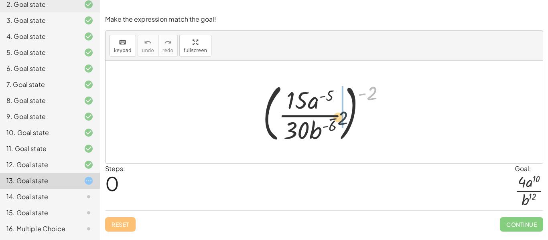
drag, startPoint x: 370, startPoint y: 86, endPoint x: 338, endPoint y: 114, distance: 42.7
click at [338, 114] on div at bounding box center [327, 112] width 137 height 67
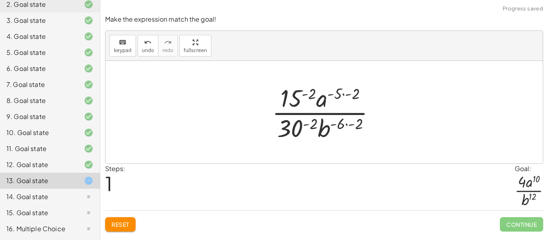
click at [304, 95] on div at bounding box center [327, 112] width 118 height 62
click at [304, 95] on div at bounding box center [327, 112] width 145 height 62
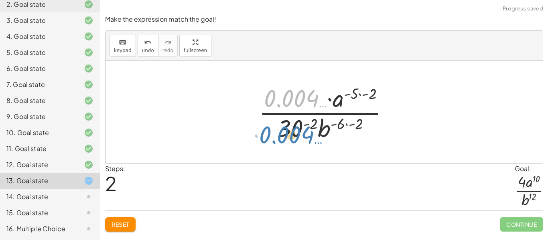
click at [302, 98] on div at bounding box center [327, 112] width 145 height 62
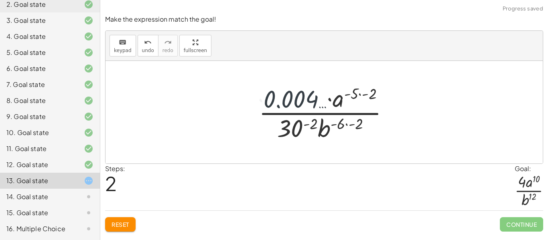
click at [304, 122] on div at bounding box center [327, 112] width 145 height 62
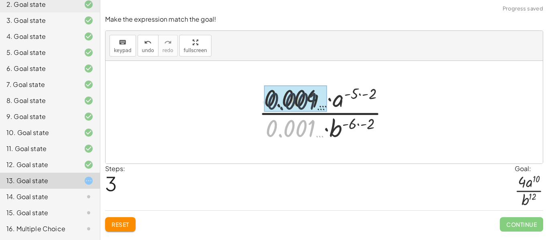
drag, startPoint x: 293, startPoint y: 129, endPoint x: 294, endPoint y: 98, distance: 31.3
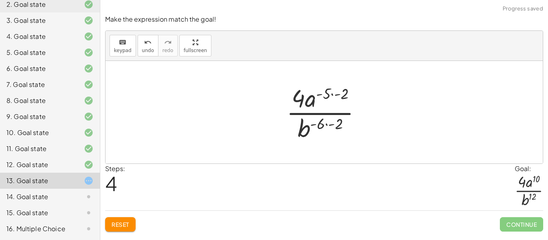
click at [329, 95] on div at bounding box center [326, 112] width 89 height 62
drag, startPoint x: 329, startPoint y: 95, endPoint x: 340, endPoint y: 93, distance: 11.7
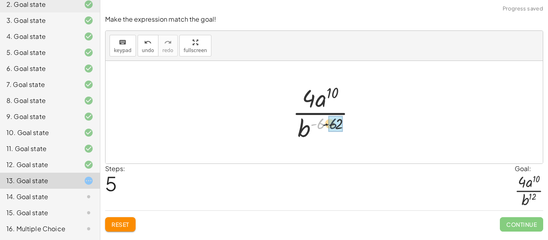
drag, startPoint x: 324, startPoint y: 122, endPoint x: 339, endPoint y: 123, distance: 15.3
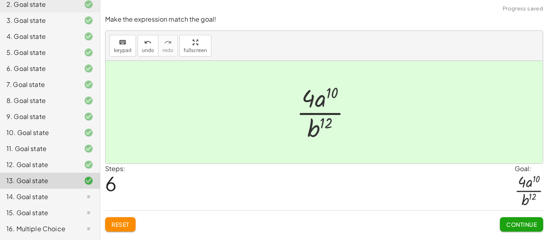
click at [514, 226] on span "Continue" at bounding box center [521, 224] width 30 height 7
